Goal: Information Seeking & Learning: Understand process/instructions

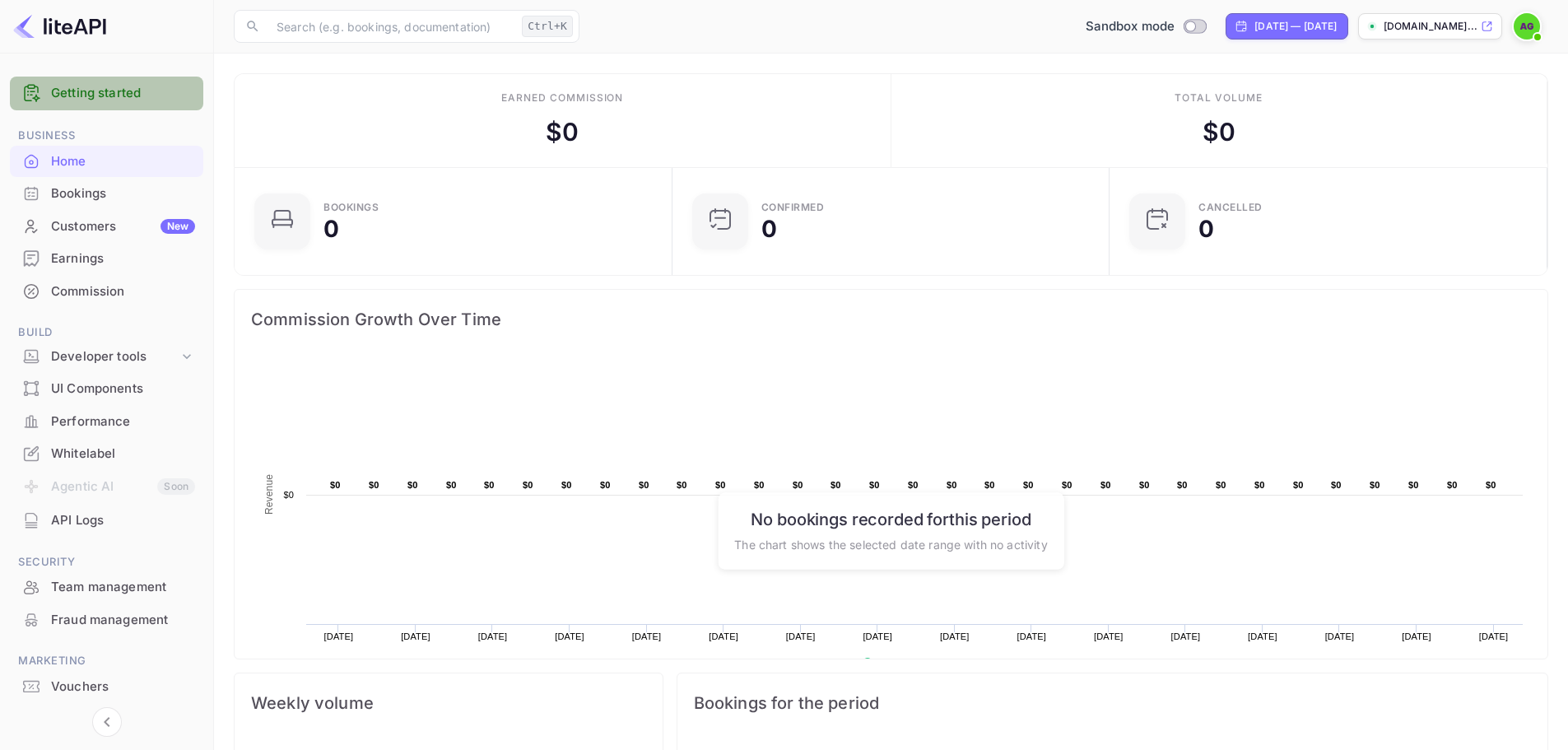
click at [101, 98] on link "Getting started" at bounding box center [124, 93] width 144 height 19
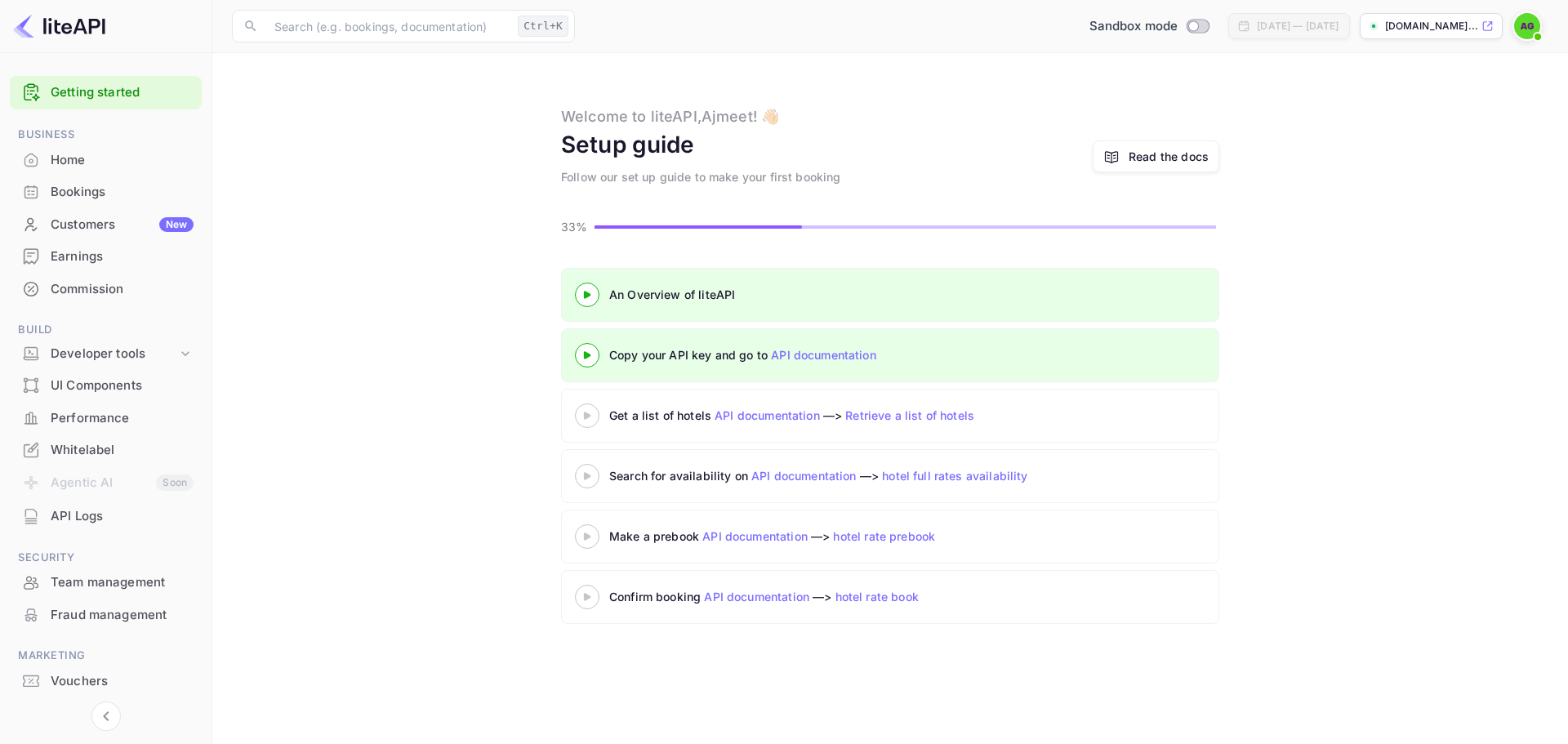
click at [798, 357] on link "API documentation" at bounding box center [822, 355] width 105 height 14
click at [587, 419] on 3 at bounding box center [587, 415] width 7 height 7
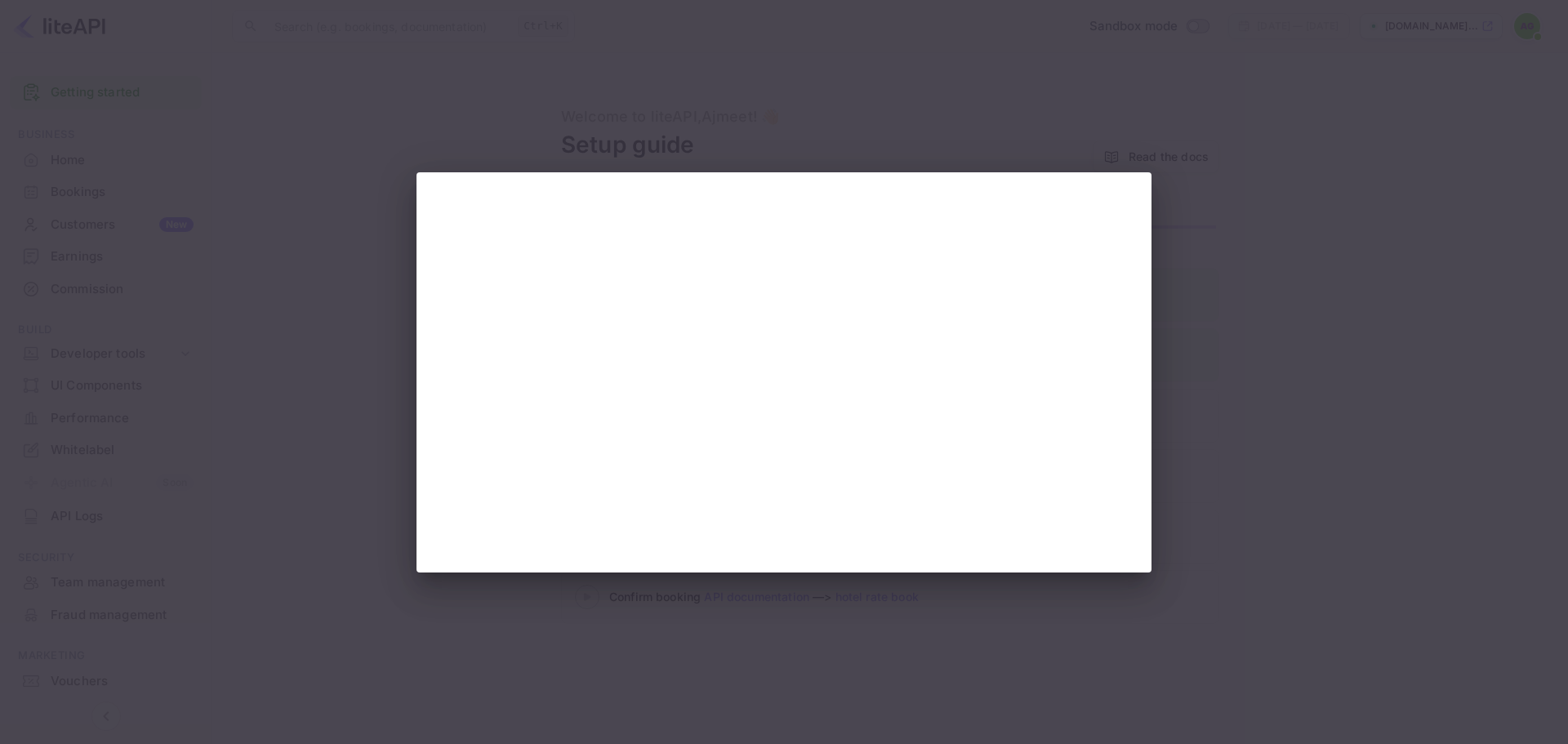
click at [1200, 319] on div at bounding box center [784, 372] width 1568 height 744
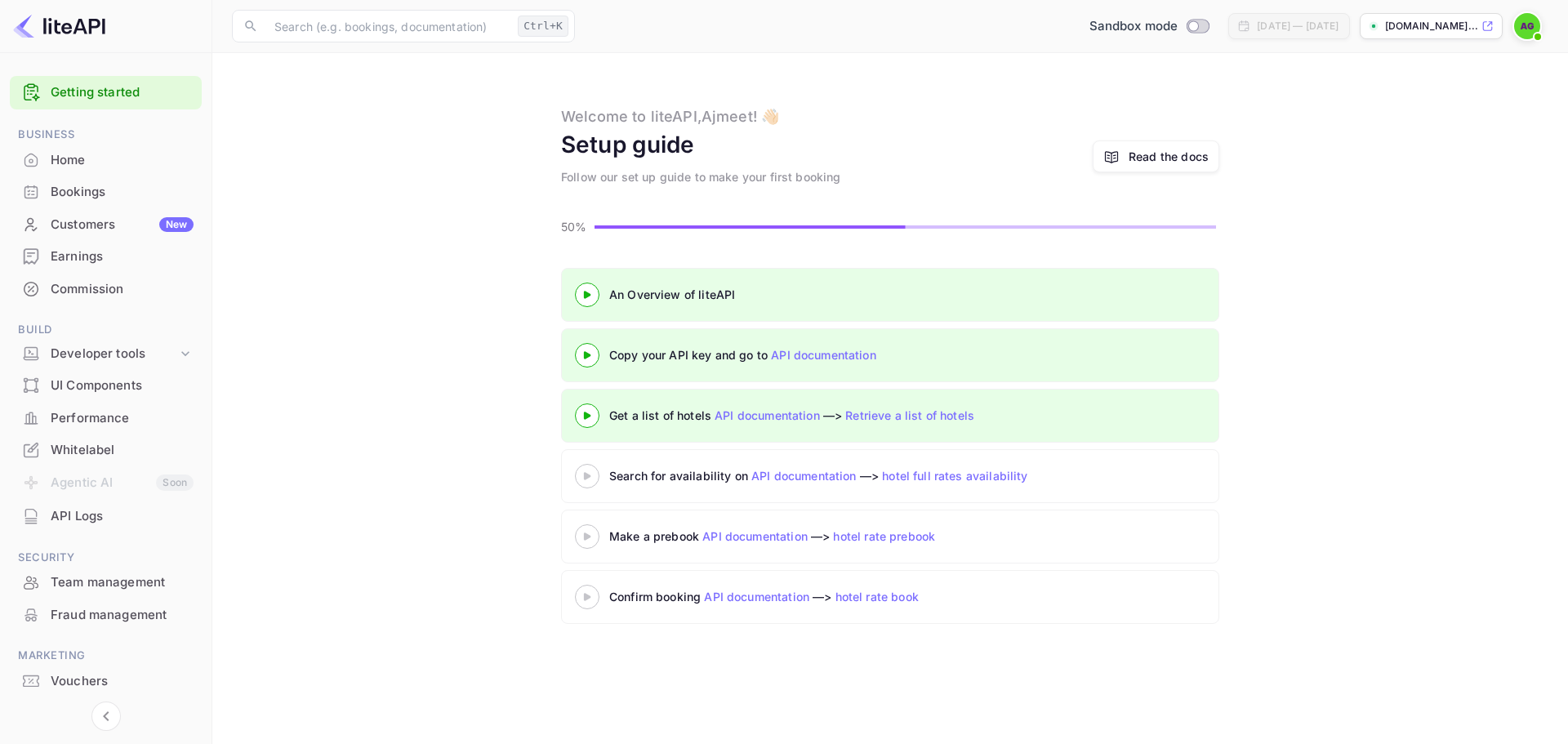
click at [589, 477] on 3 at bounding box center [587, 475] width 7 height 7
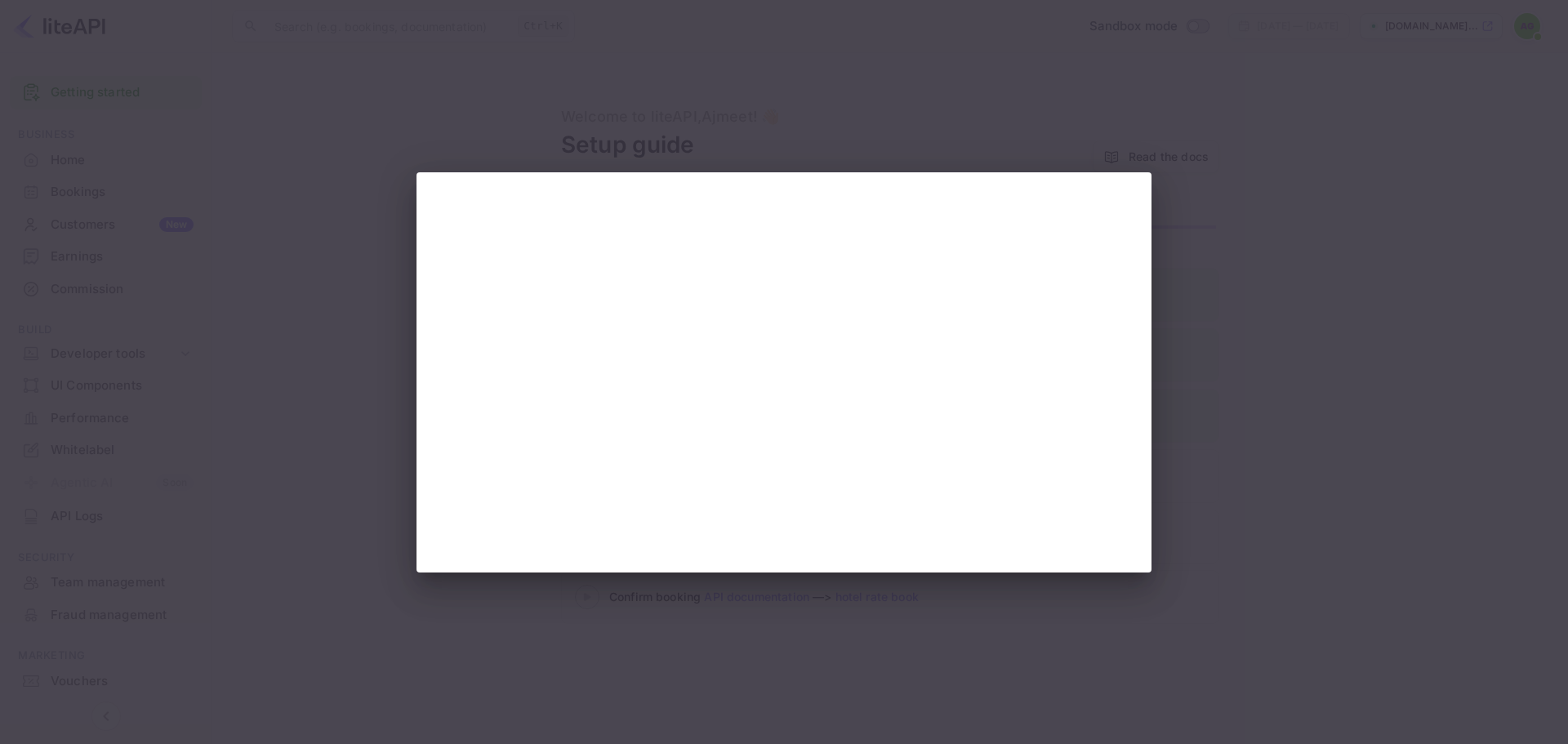
click at [1203, 295] on div at bounding box center [784, 372] width 1568 height 744
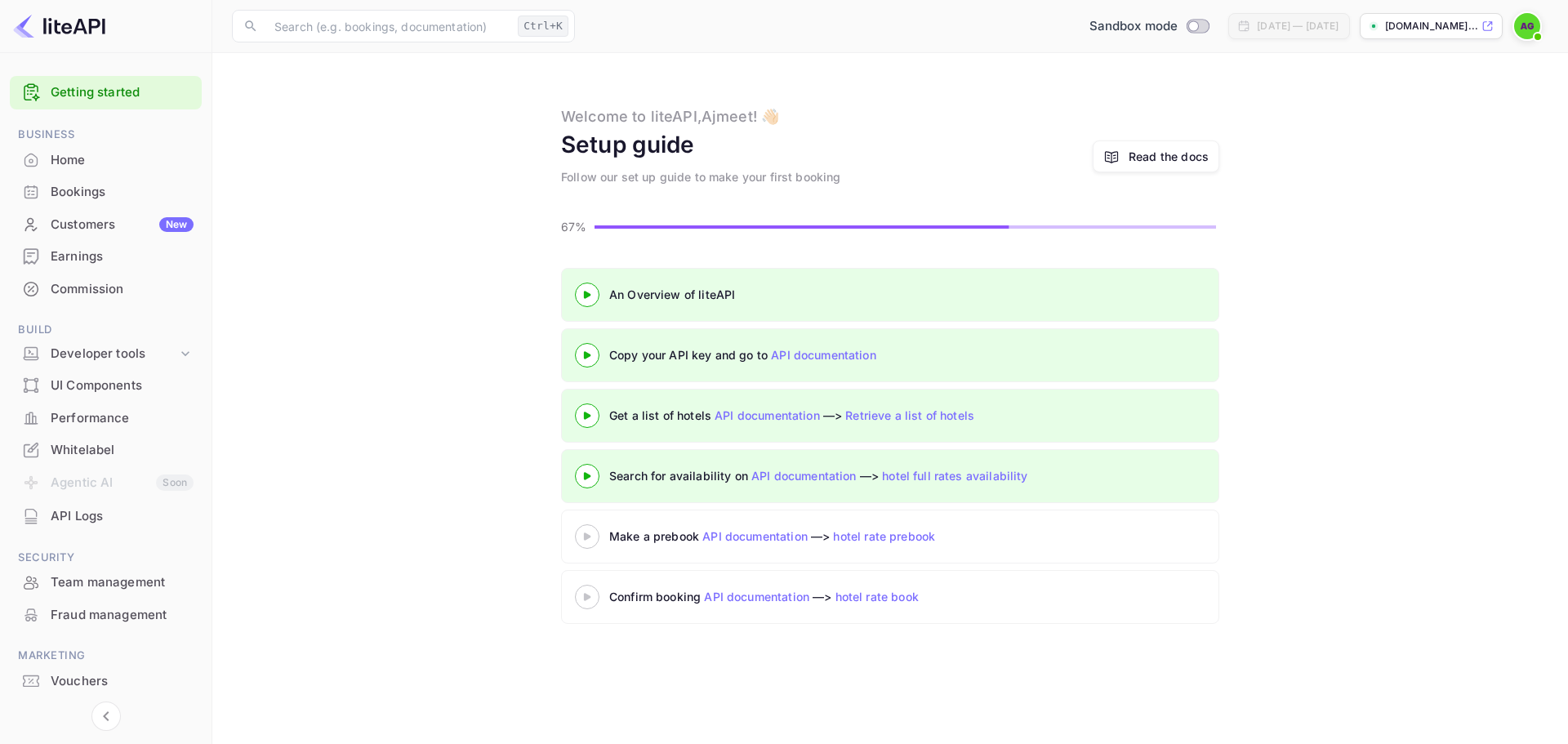
click at [590, 539] on icon at bounding box center [587, 536] width 57 height 8
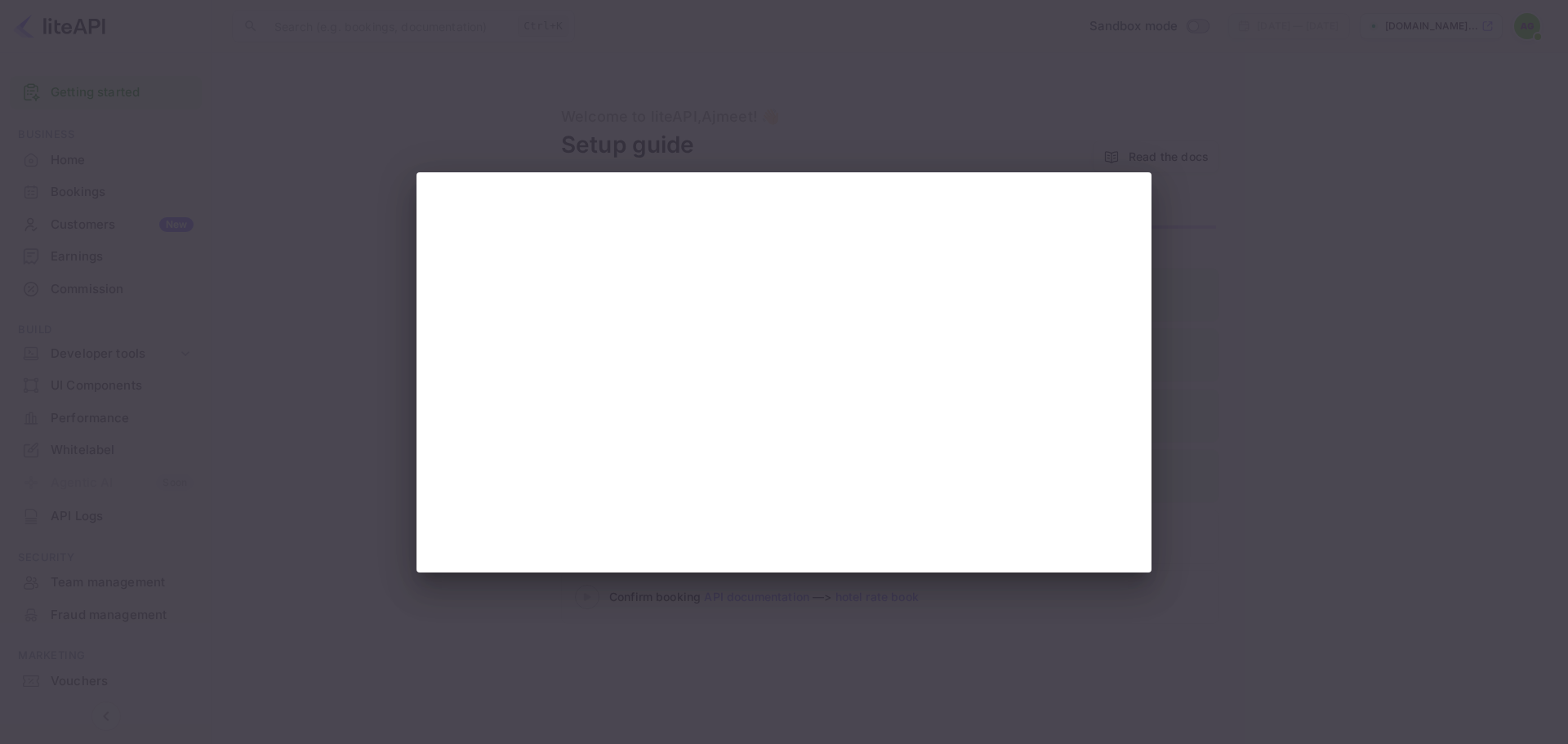
click at [1322, 404] on div at bounding box center [784, 372] width 1568 height 744
